Goal: Task Accomplishment & Management: Manage account settings

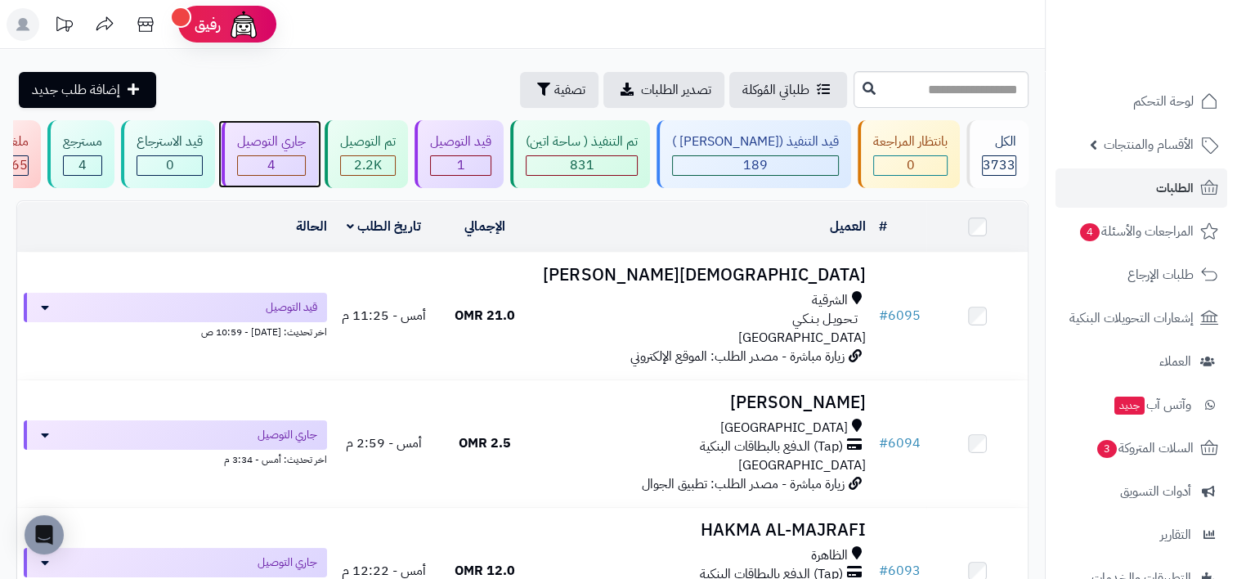
click at [305, 164] on div "4" at bounding box center [271, 165] width 67 height 19
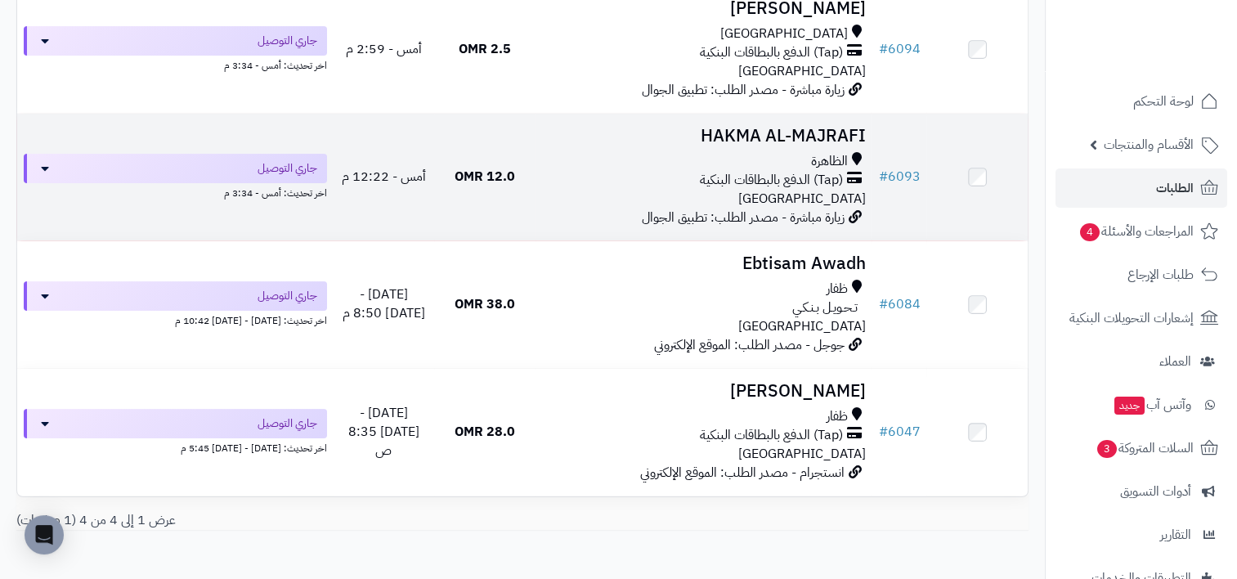
scroll to position [327, 0]
